Goal: Communication & Community: Ask a question

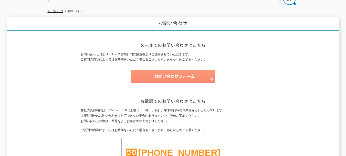
click at [162, 72] on img at bounding box center [173, 76] width 84 height 13
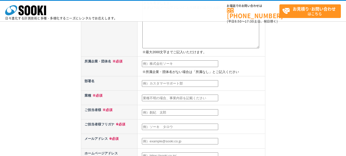
scroll to position [26, 0]
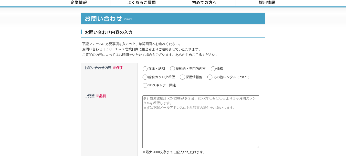
click at [212, 74] on input "その他レンタルについて" at bounding box center [210, 76] width 6 height 5
radio input "true"
click at [197, 67] on label "技術的・専門的内容" at bounding box center [191, 68] width 30 height 4
click at [176, 67] on input "技術的・専門的内容" at bounding box center [172, 68] width 6 height 5
radio input "true"
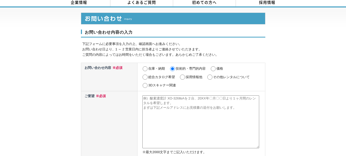
click at [170, 103] on textarea at bounding box center [200, 121] width 117 height 53
paste textarea ""担当責任者様 突然のご連絡失礼いたします。 株式会社パンハウスの加藤と申します。 「生成AIに興味はあるが、現場で何から始めればいいか分からない」 「研修を…"
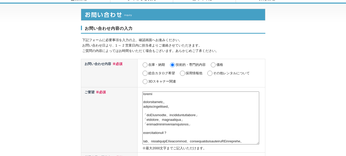
scroll to position [102, 0]
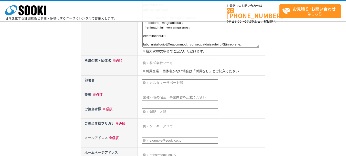
type textarea "担当責任者様 突然のご連絡失礼いたします。 株式会社パンハウスの加藤と申します。 「生成AIに興味はあるが、現場で何から始めればいいか分からない」 「研修を実…"
click at [158, 61] on input "text" at bounding box center [180, 62] width 76 height 7
paste input "株式会社パンハウス"
type input "株式会社パンハウス"
paste input "AI開発部署"
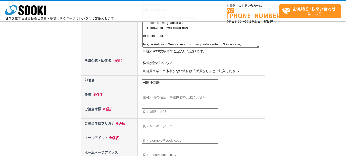
type input "AI開発部署"
paste input "情報・通信業"
type input "情報・通信業"
paste input "[PERSON_NAME]"
type input "[PERSON_NAME]"
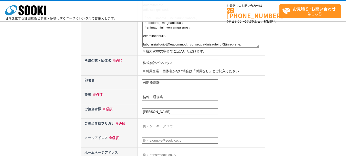
paste input "[PERSON_NAME]"
type input "[PERSON_NAME]"
paste input "[EMAIL_ADDRESS][DOMAIN_NAME]"
type input "[EMAIL_ADDRESS][DOMAIN_NAME]"
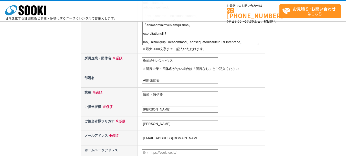
paste input "[EMAIL_ADDRESS][DOMAIN_NAME]"
type input "u"
paste input "[URL][DOMAIN_NAME]"
type input "[URL][DOMAIN_NAME]"
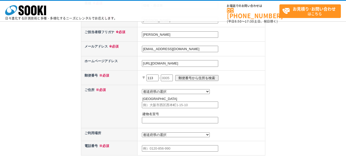
type input "113"
type input "0033"
click at [175, 75] on input "郵便番号から住所を検索" at bounding box center [196, 78] width 43 height 6
select select "13"
click at [164, 120] on input "text" at bounding box center [180, 120] width 76 height 7
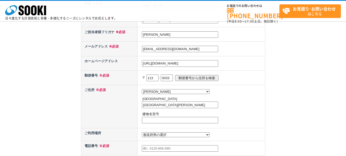
paste input "6-25-14 宗文館ビル3F"
drag, startPoint x: 175, startPoint y: 106, endPoint x: 212, endPoint y: 106, distance: 37.7
click at [212, 106] on input "文京区本郷6-25-14 宗文館ビル3F" at bounding box center [180, 104] width 76 height 7
type input "文京区本郷6-25-14"
paste input "宗文館ビル3F"
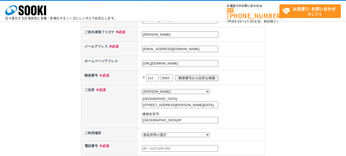
type input "宗文館ビル3F"
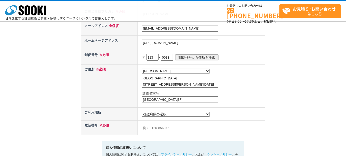
scroll to position [245, 0]
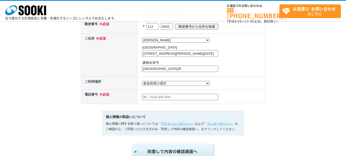
click at [158, 104] on td at bounding box center [202, 96] width 128 height 14
click at [158, 100] on input "text" at bounding box center [180, 97] width 76 height 7
paste input "090-5457-3462"
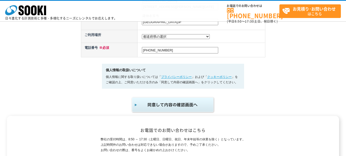
scroll to position [296, 0]
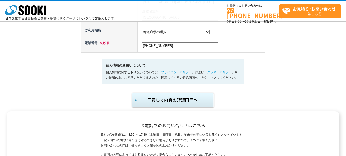
type input "090-5457-3462"
click at [166, 107] on img "submit" at bounding box center [173, 99] width 84 height 17
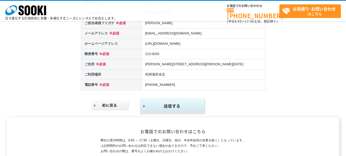
scroll to position [307, 0]
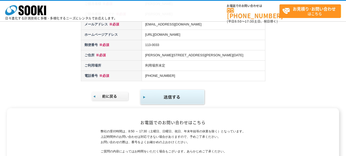
click at [167, 105] on img "submit" at bounding box center [173, 97] width 66 height 17
